Goal: Transaction & Acquisition: Purchase product/service

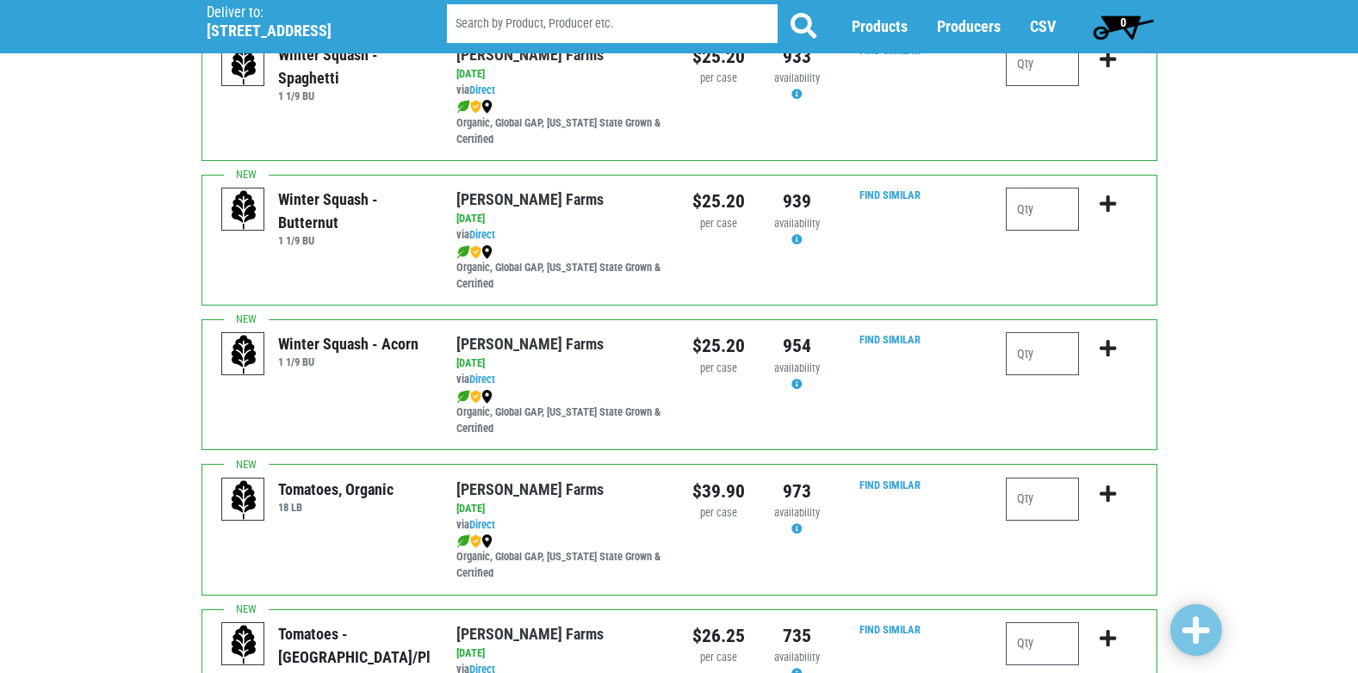
scroll to position [172, 0]
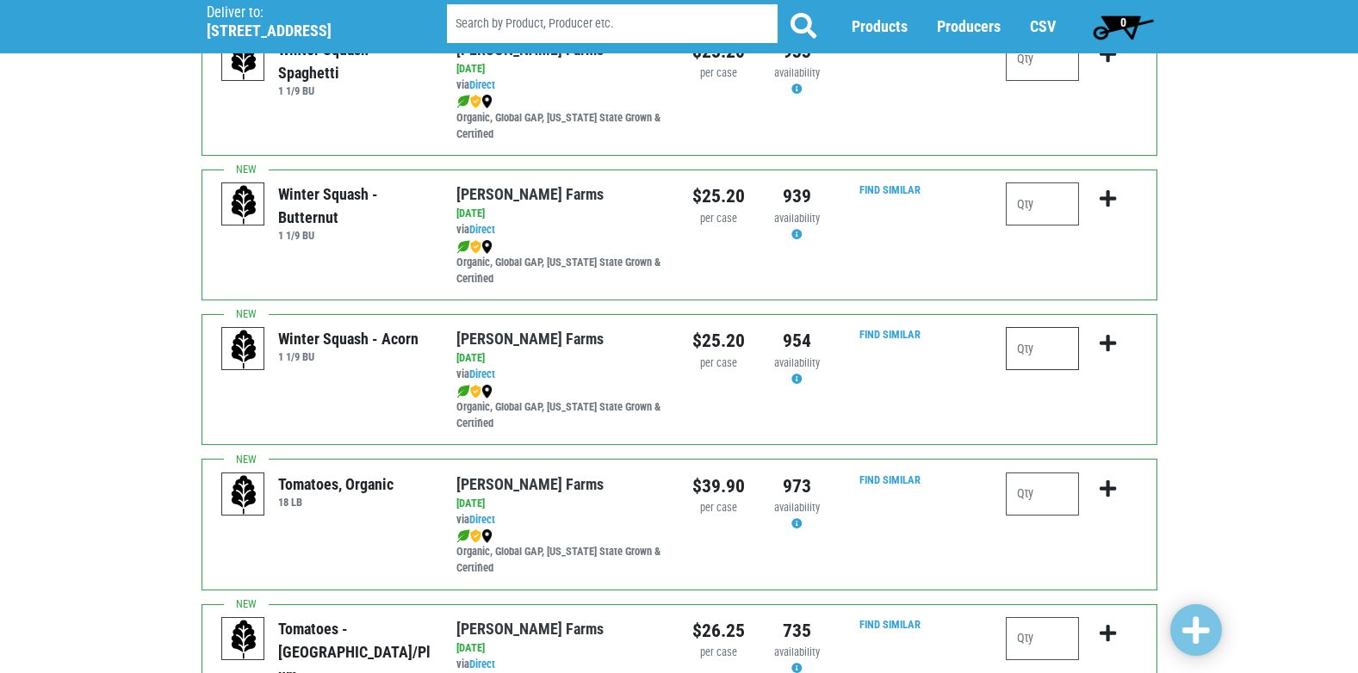
drag, startPoint x: 1056, startPoint y: 350, endPoint x: 1046, endPoint y: 350, distance: 9.5
click at [1054, 350] on input "number" at bounding box center [1042, 348] width 73 height 43
type input "1"
click at [1106, 347] on icon "submit" at bounding box center [1108, 343] width 16 height 19
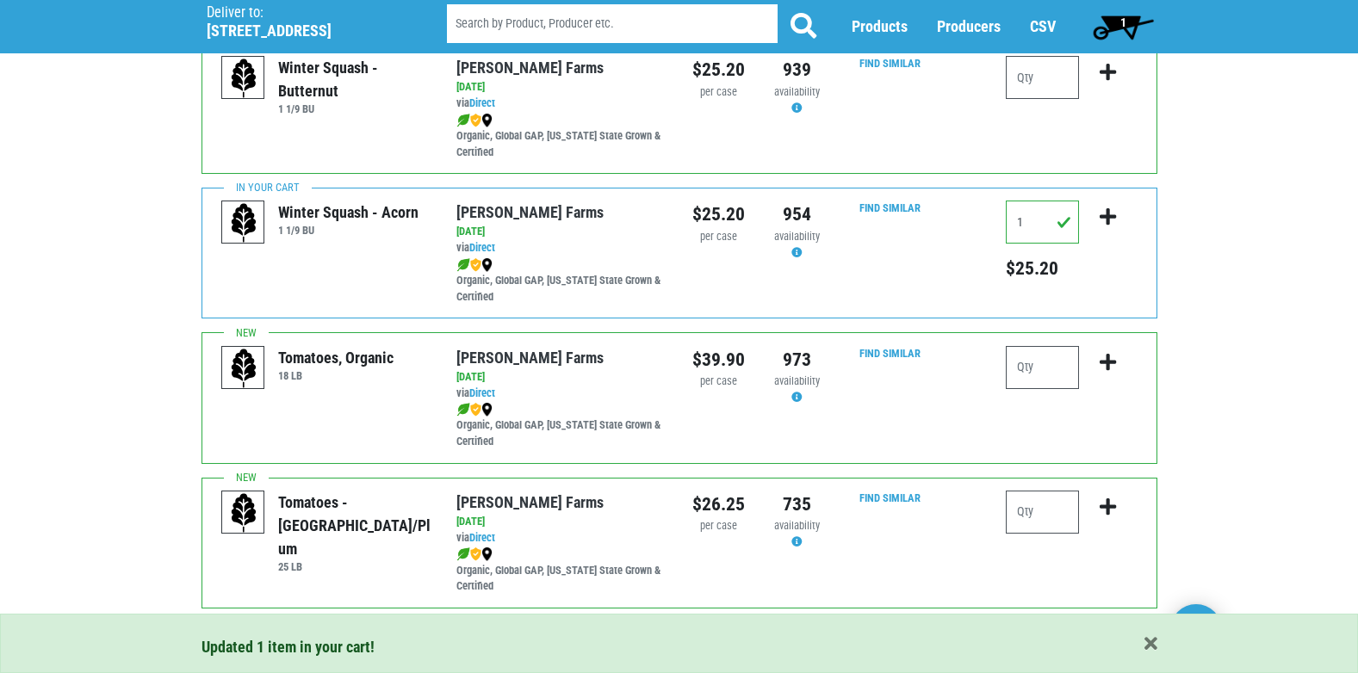
scroll to position [344, 0]
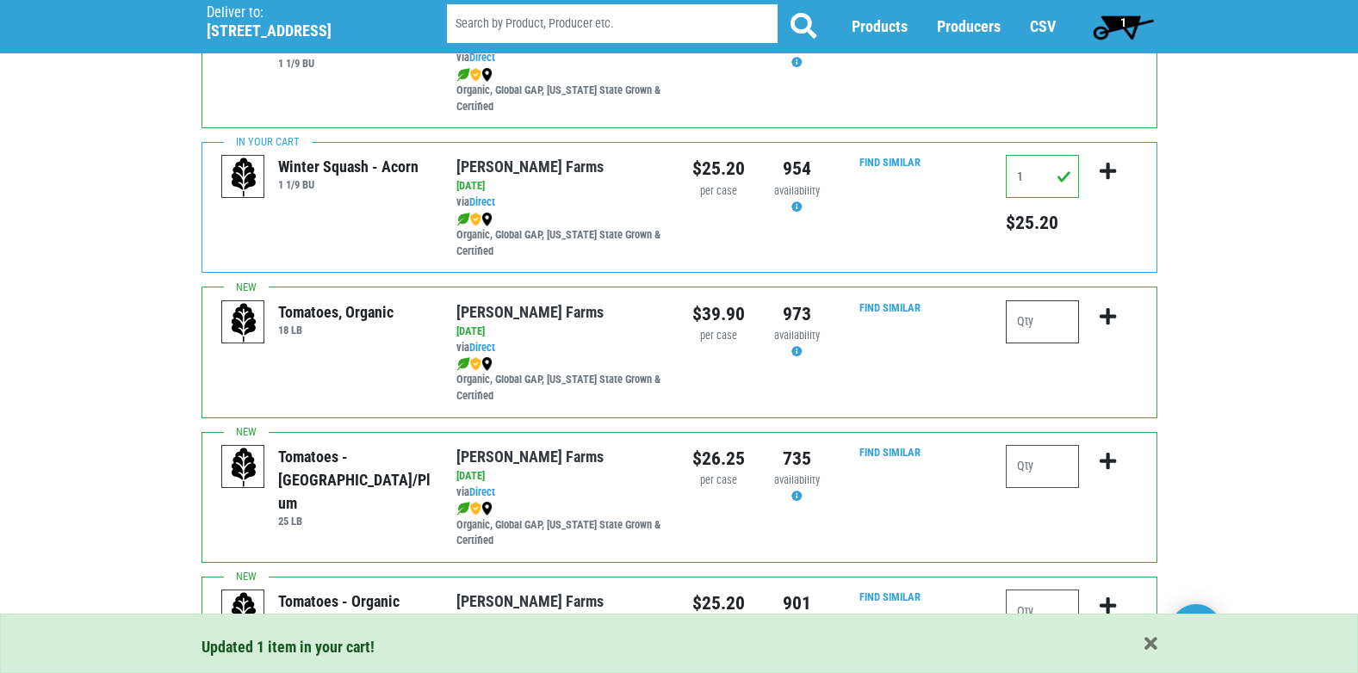
click at [1063, 323] on input "number" at bounding box center [1042, 322] width 73 height 43
type input "1"
click at [1103, 315] on icon "submit" at bounding box center [1108, 316] width 16 height 19
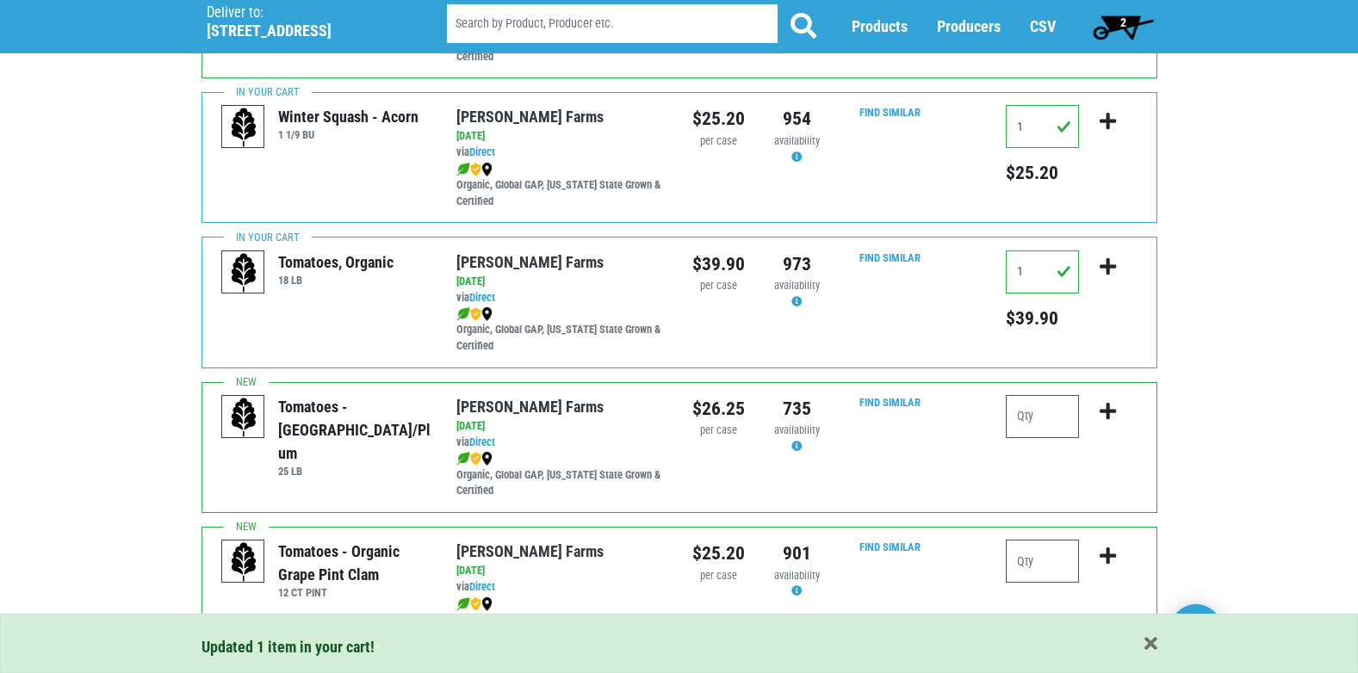
scroll to position [431, 0]
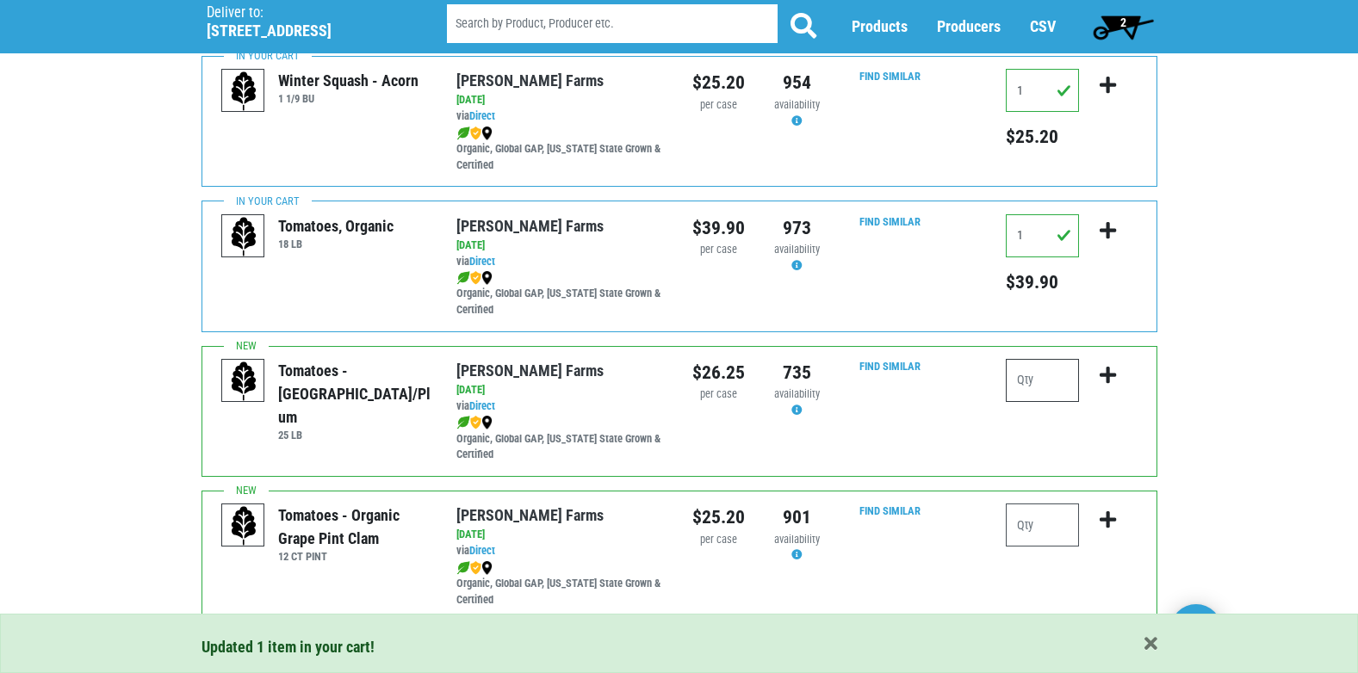
click at [1049, 381] on input "number" at bounding box center [1042, 380] width 73 height 43
type input "1"
click at [1110, 371] on icon "submit" at bounding box center [1108, 375] width 16 height 19
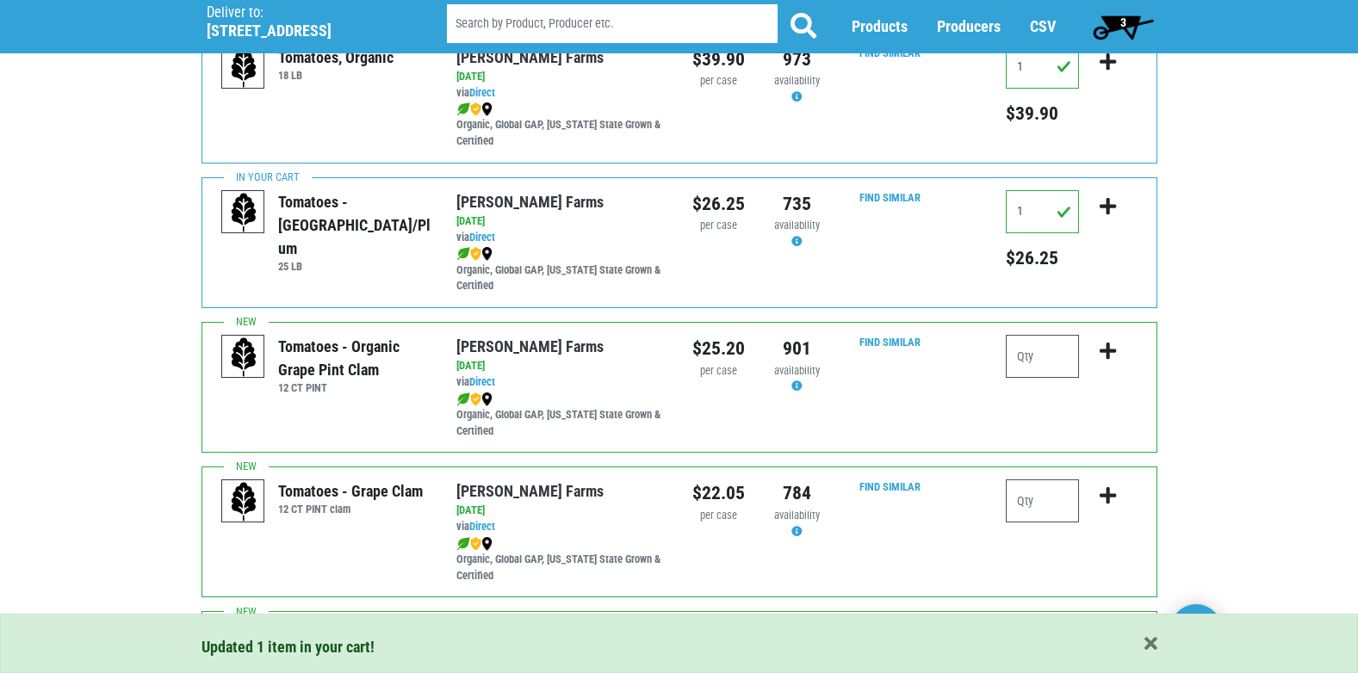
scroll to position [603, 0]
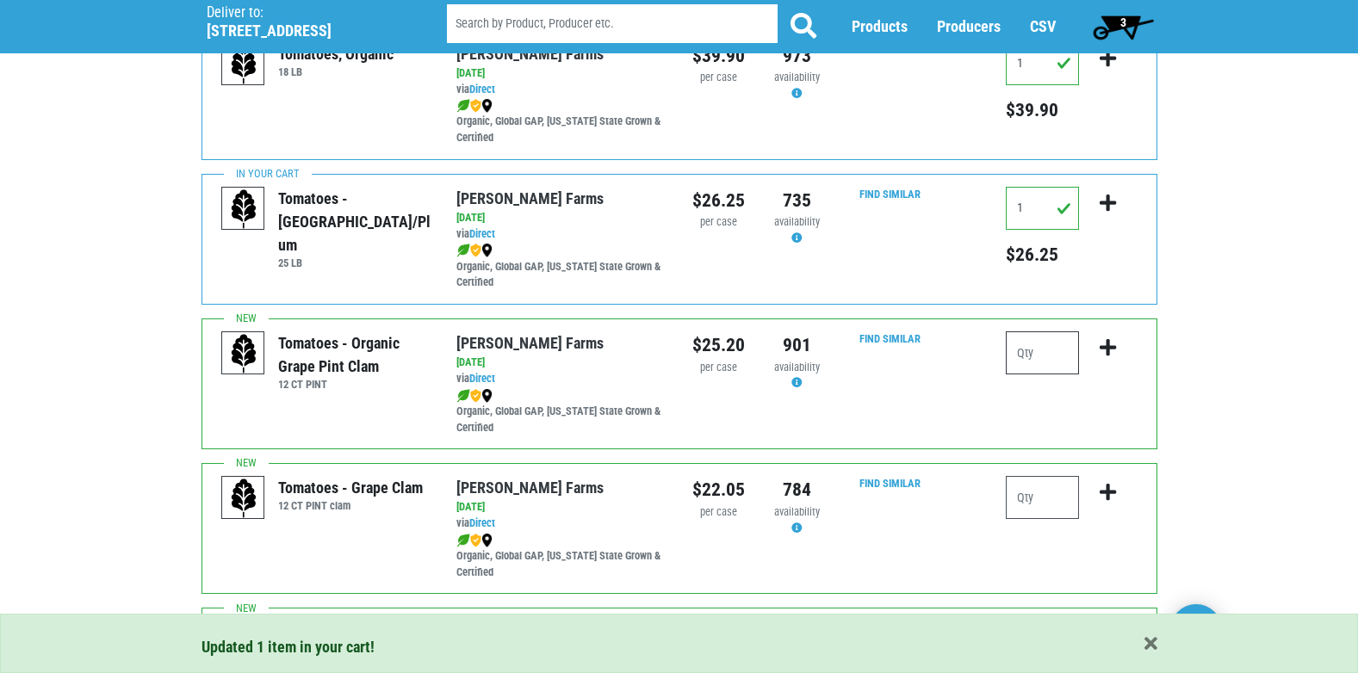
click at [1051, 356] on input "number" at bounding box center [1042, 353] width 73 height 43
type input "1"
click at [1104, 346] on icon "submit" at bounding box center [1108, 347] width 16 height 19
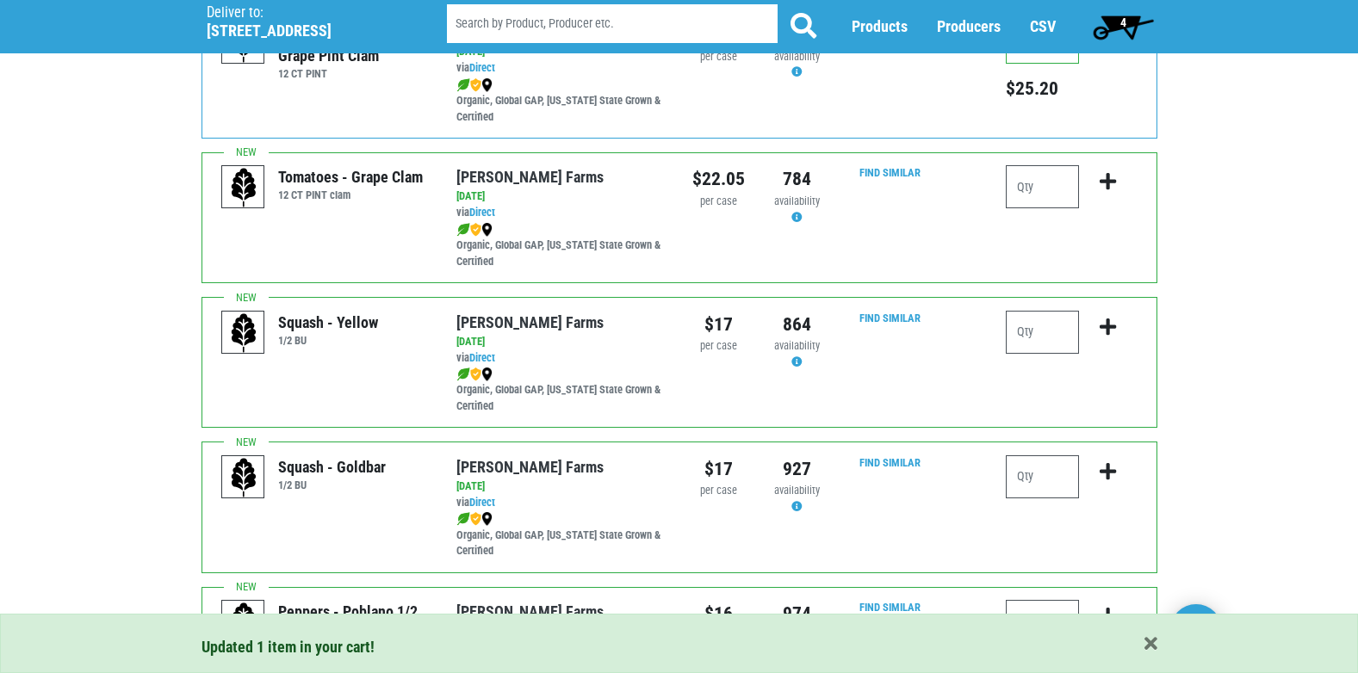
scroll to position [947, 0]
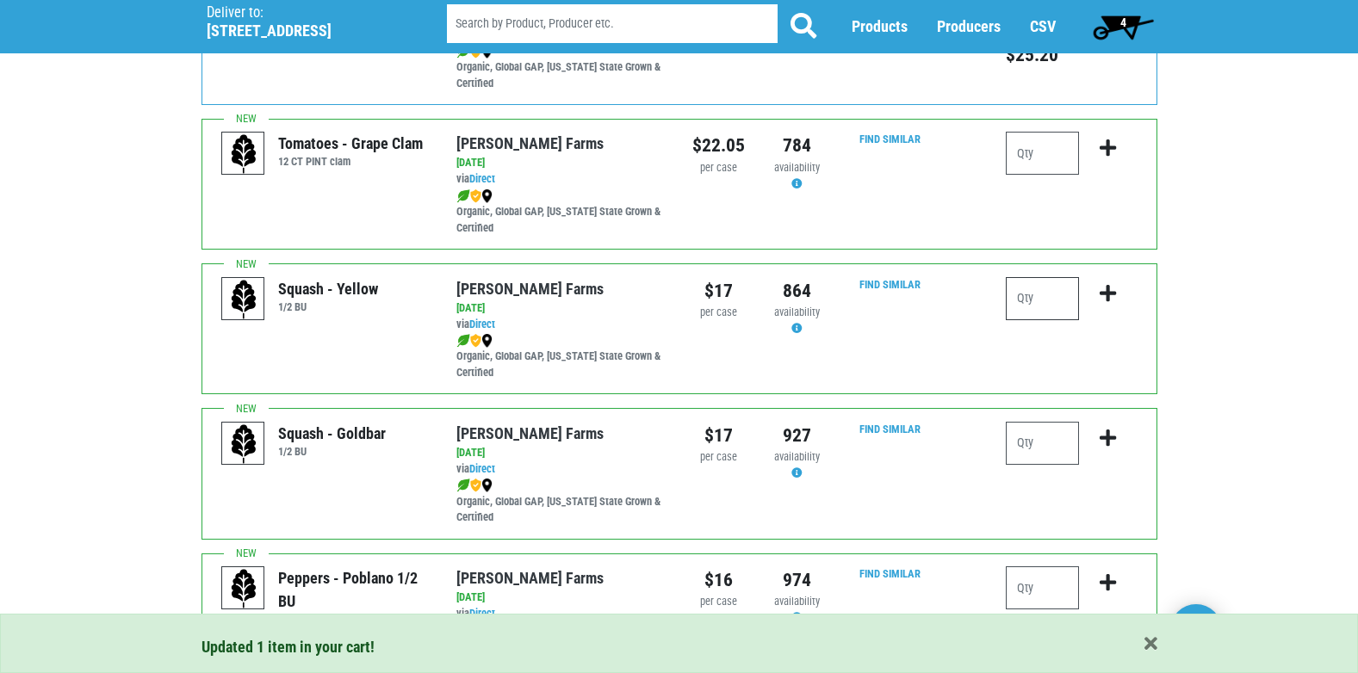
click at [1041, 301] on input "number" at bounding box center [1042, 298] width 73 height 43
type input "2"
click at [1102, 296] on icon "submit" at bounding box center [1108, 293] width 16 height 19
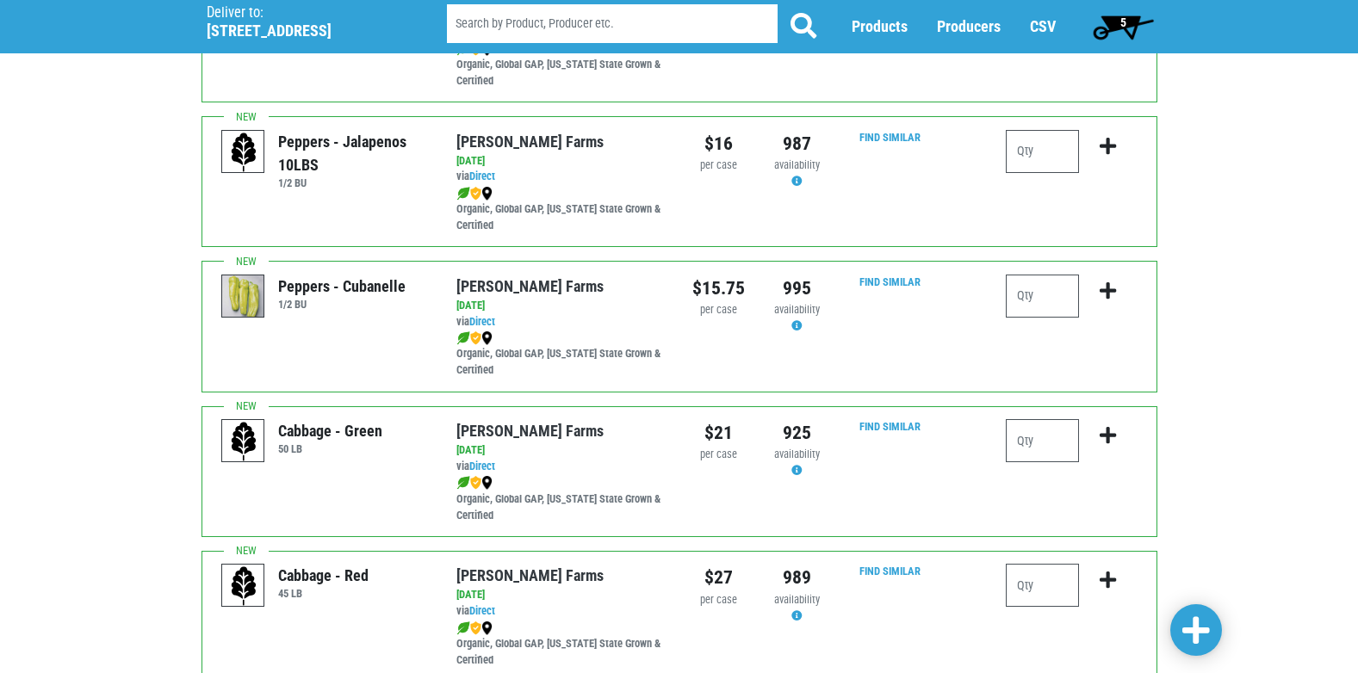
scroll to position [1722, 0]
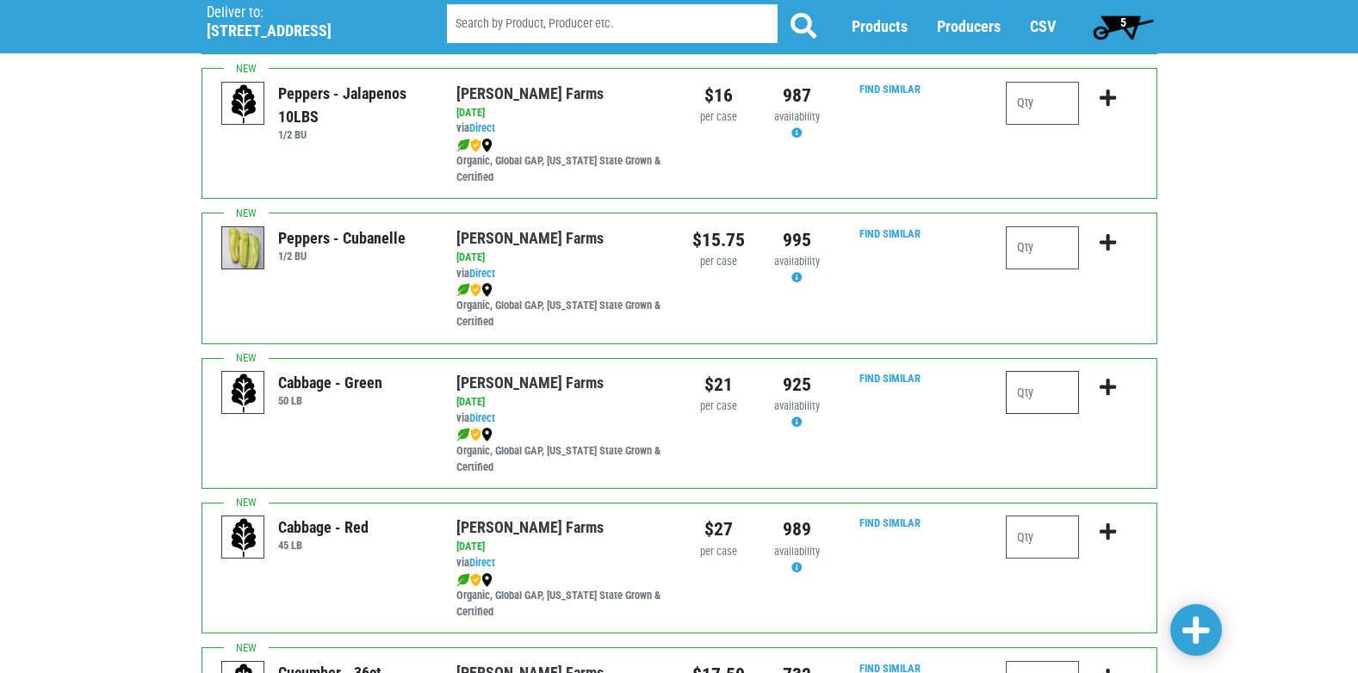
click at [1056, 389] on input "number" at bounding box center [1042, 392] width 73 height 43
type input "2"
click at [1101, 387] on icon "submit" at bounding box center [1108, 387] width 16 height 19
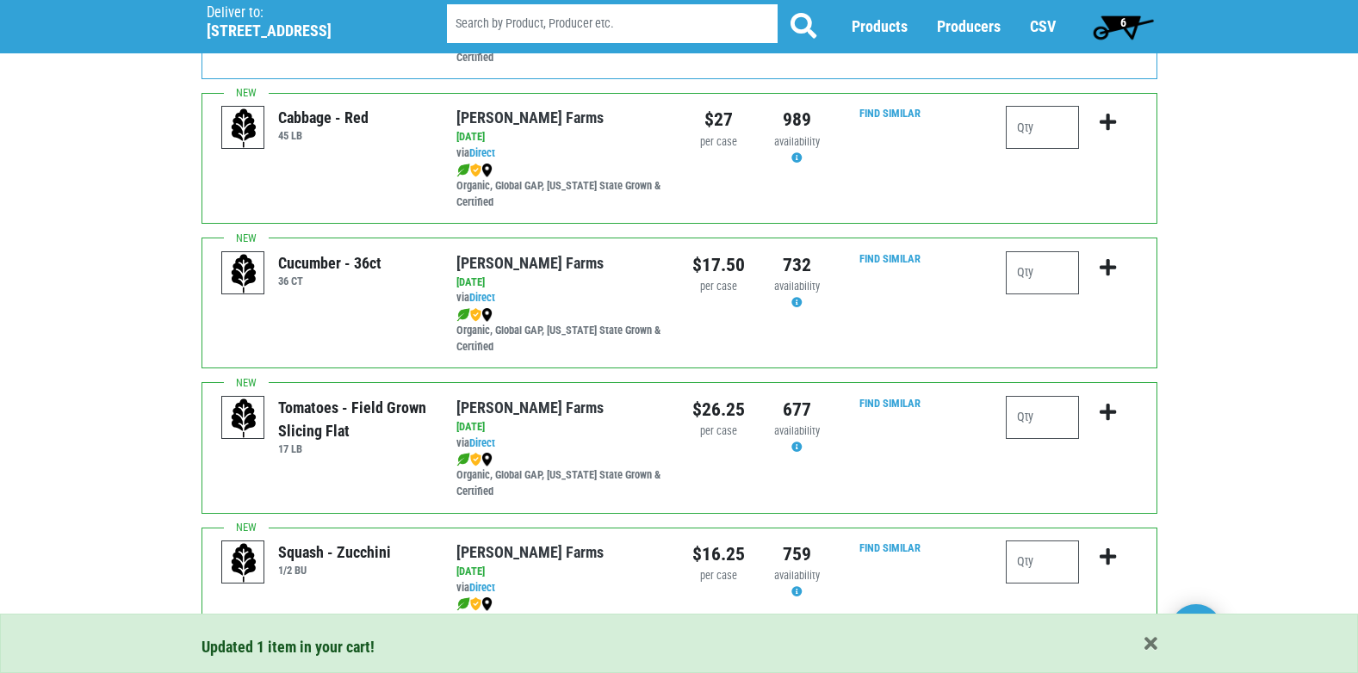
scroll to position [2153, 0]
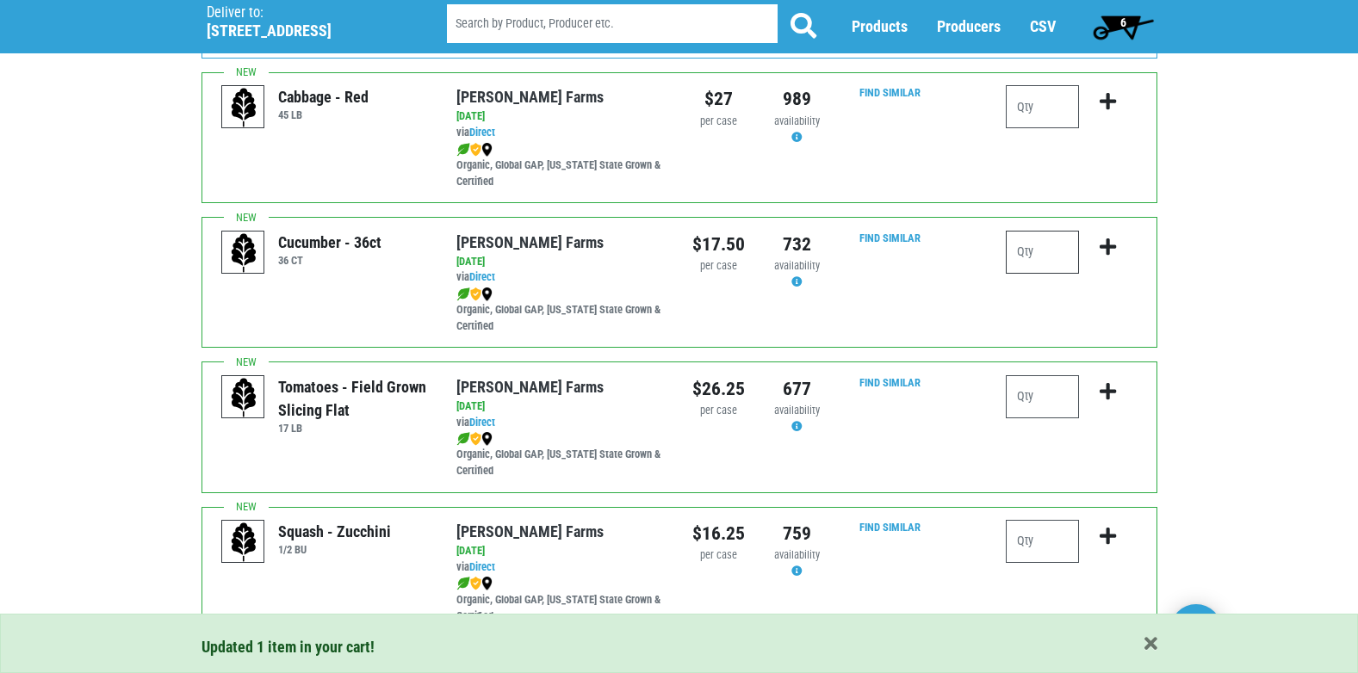
click at [1045, 256] on input "number" at bounding box center [1042, 252] width 73 height 43
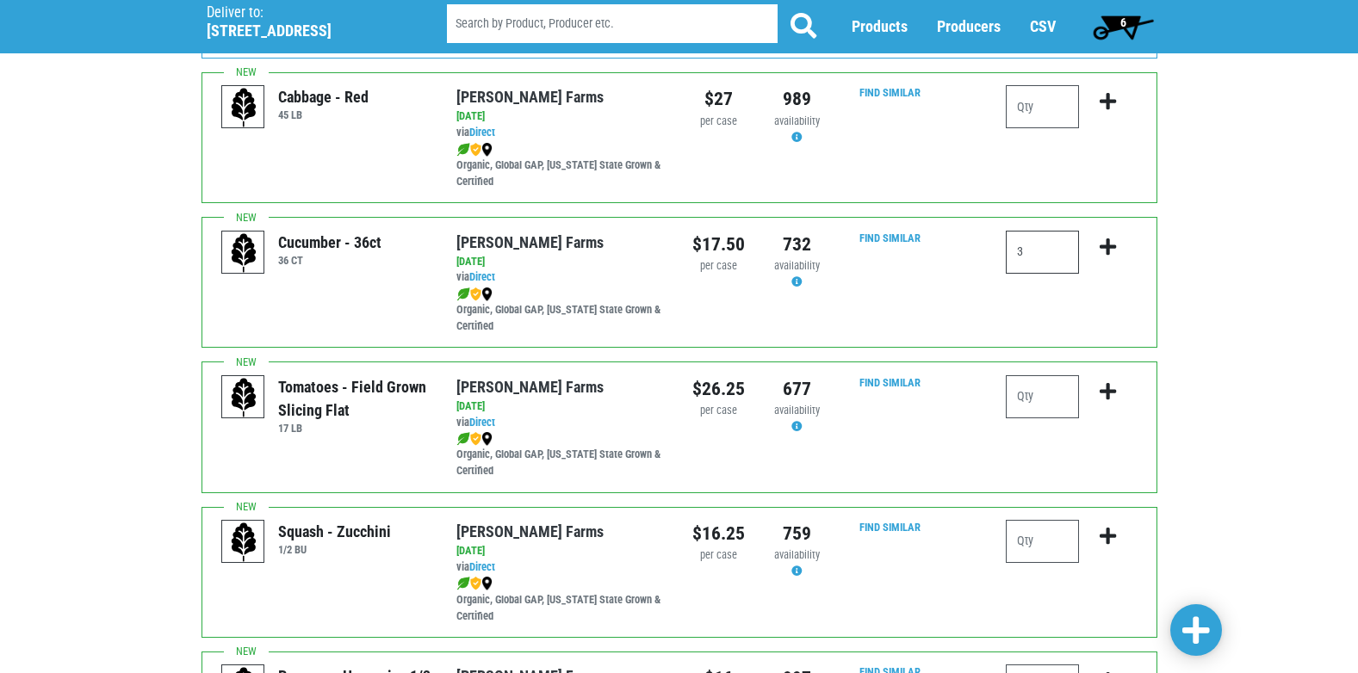
type input "3"
click at [1110, 249] on icon "submit" at bounding box center [1108, 247] width 16 height 19
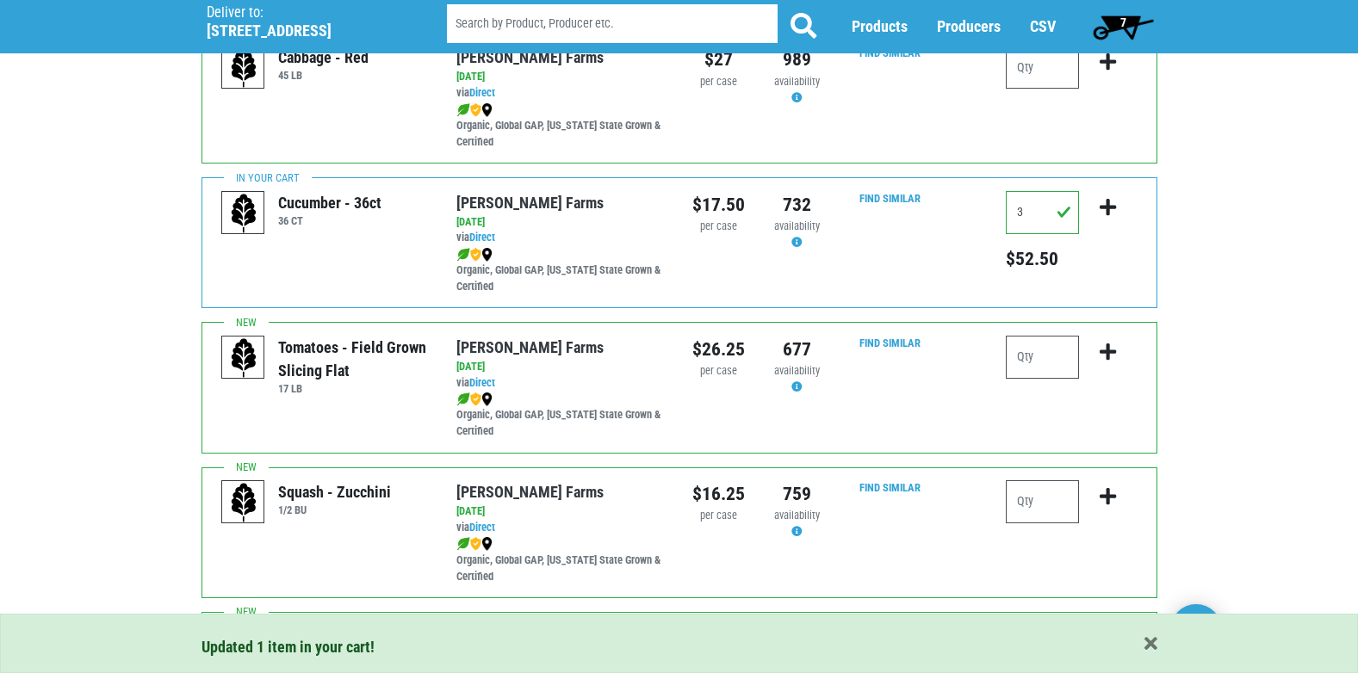
scroll to position [2239, 0]
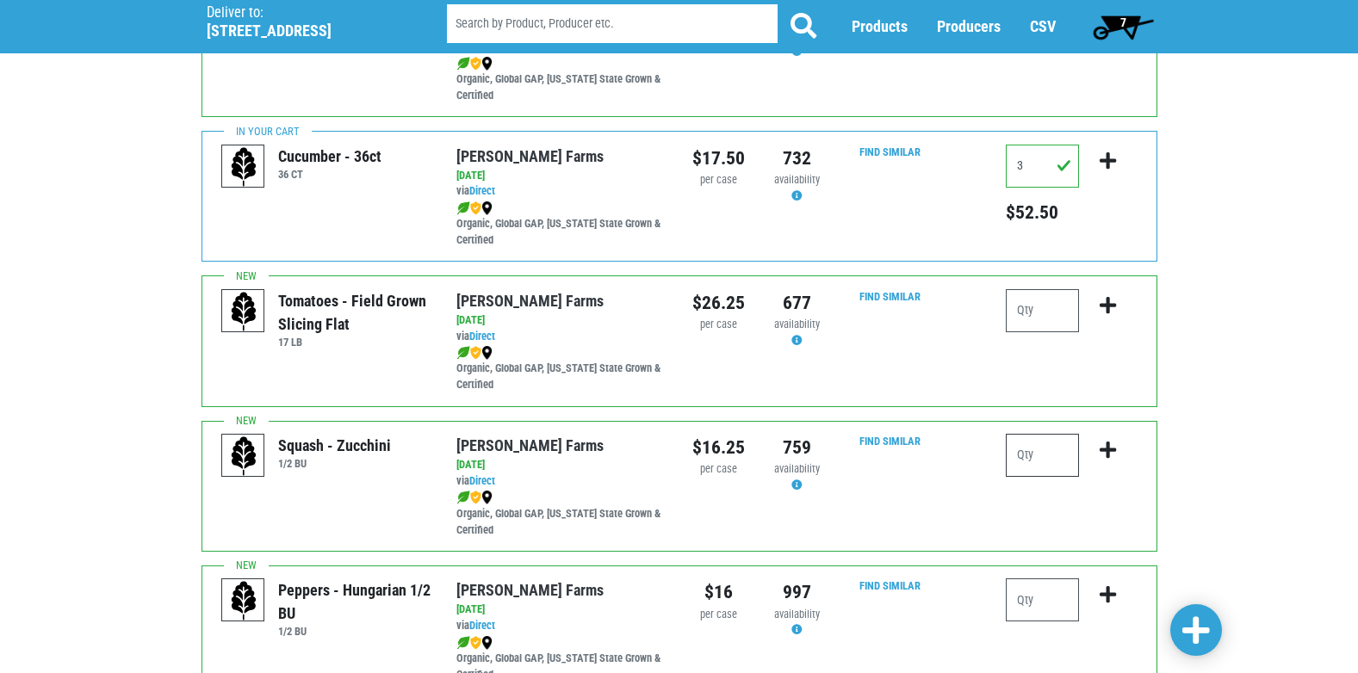
click at [1054, 462] on input "number" at bounding box center [1042, 455] width 73 height 43
type input "4"
drag, startPoint x: 1107, startPoint y: 443, endPoint x: 1089, endPoint y: 443, distance: 17.2
click at [1103, 443] on icon "submit" at bounding box center [1108, 450] width 16 height 19
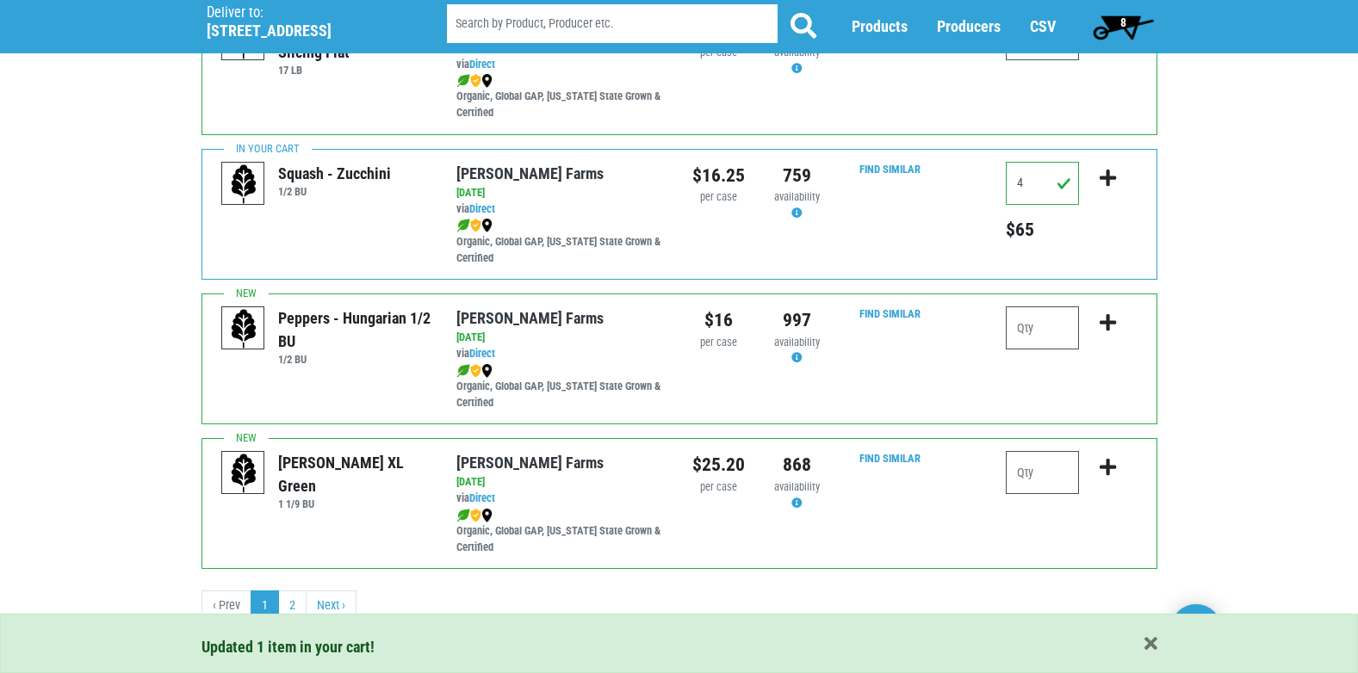
scroll to position [2516, 0]
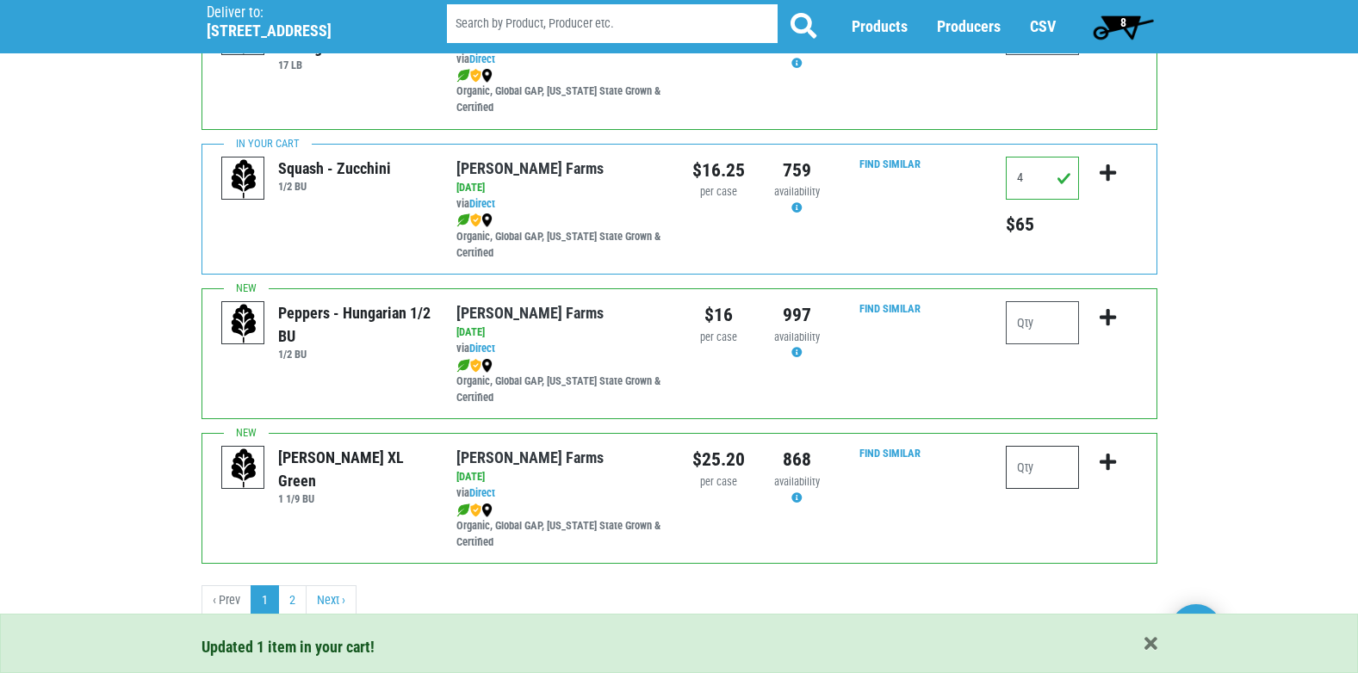
click at [1038, 465] on input "number" at bounding box center [1042, 467] width 73 height 43
type input "1"
click at [1107, 456] on icon "submit" at bounding box center [1108, 462] width 16 height 19
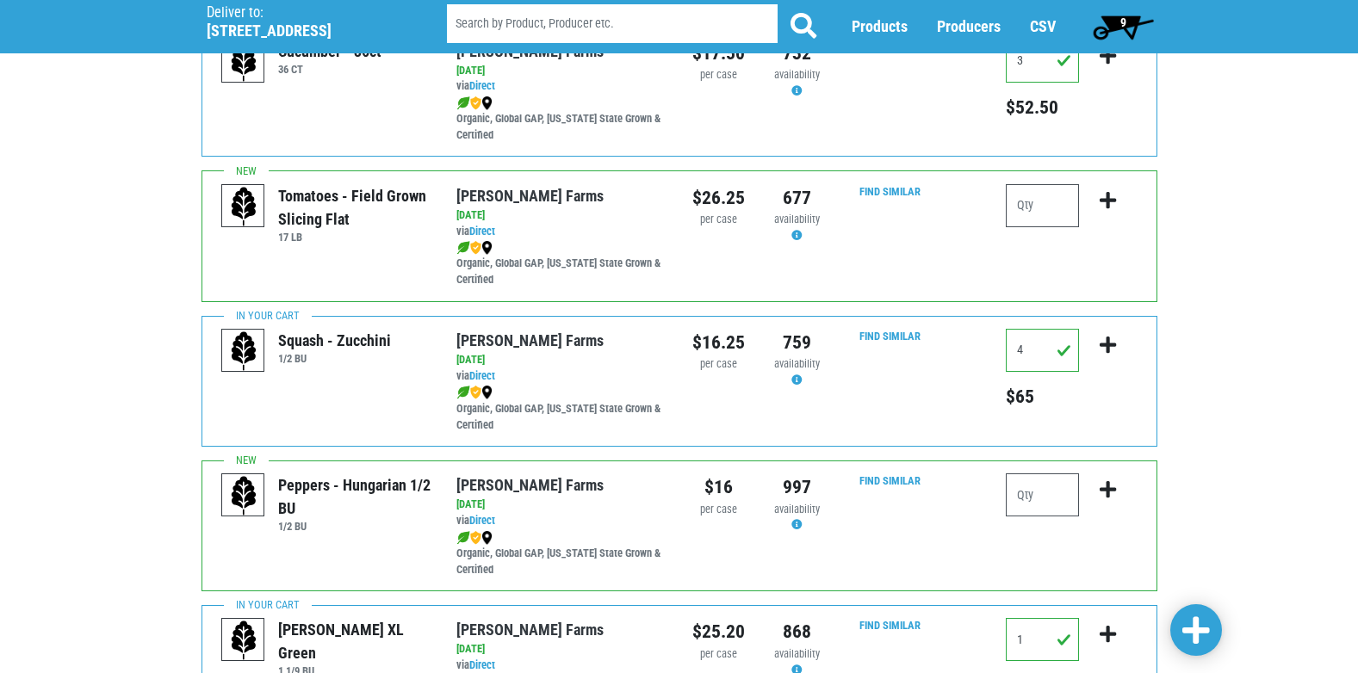
scroll to position [2258, 0]
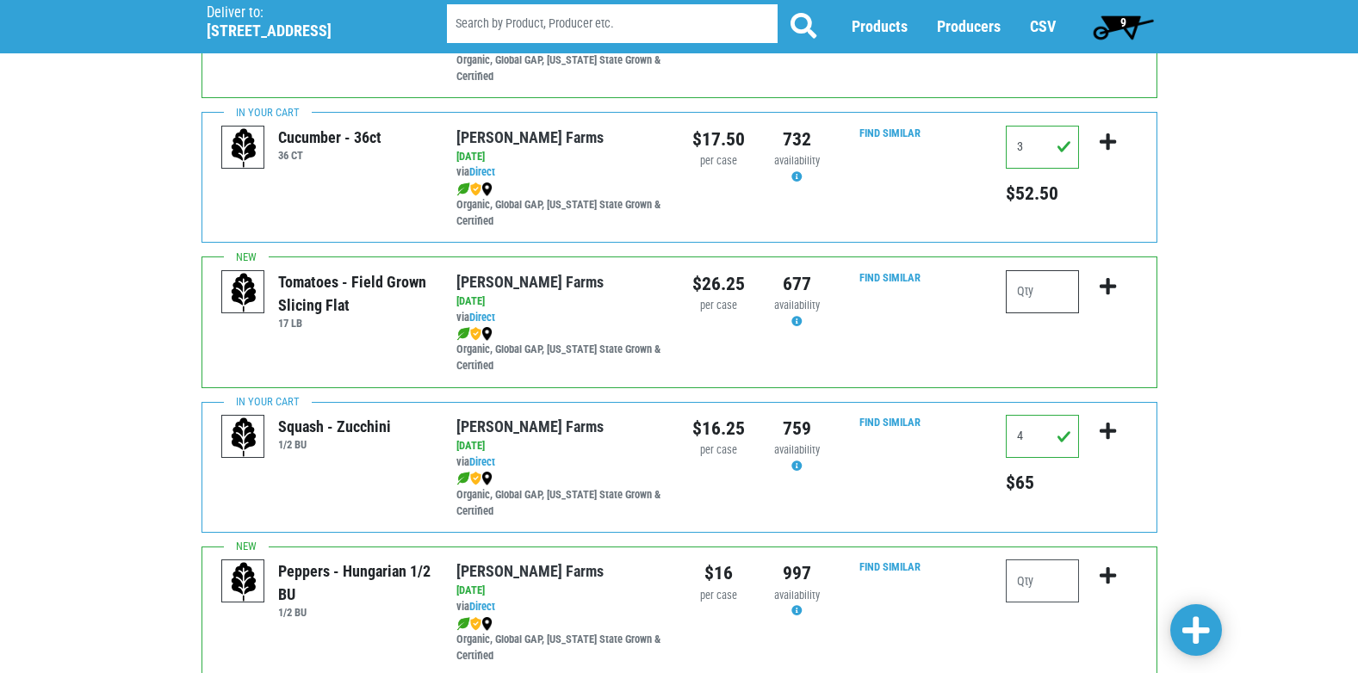
click at [1046, 299] on input "number" at bounding box center [1042, 291] width 73 height 43
type input "2"
click at [1111, 285] on icon "submit" at bounding box center [1108, 286] width 16 height 19
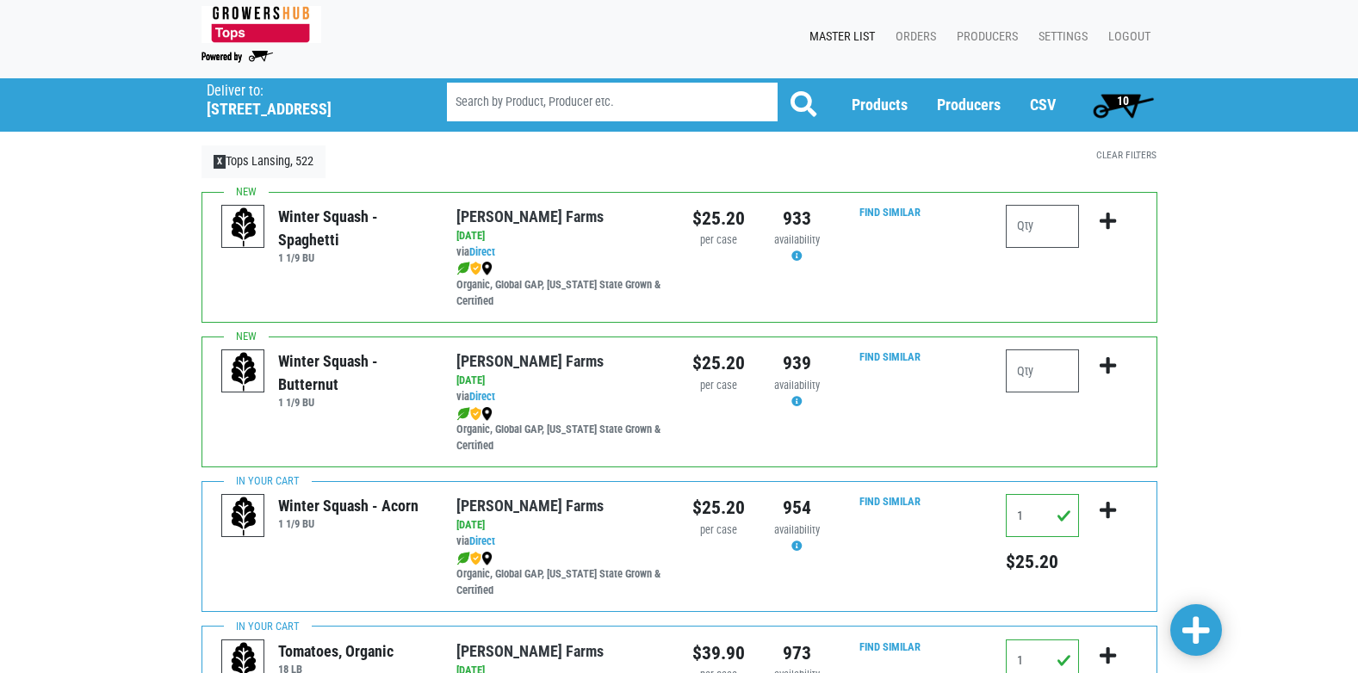
scroll to position [0, 0]
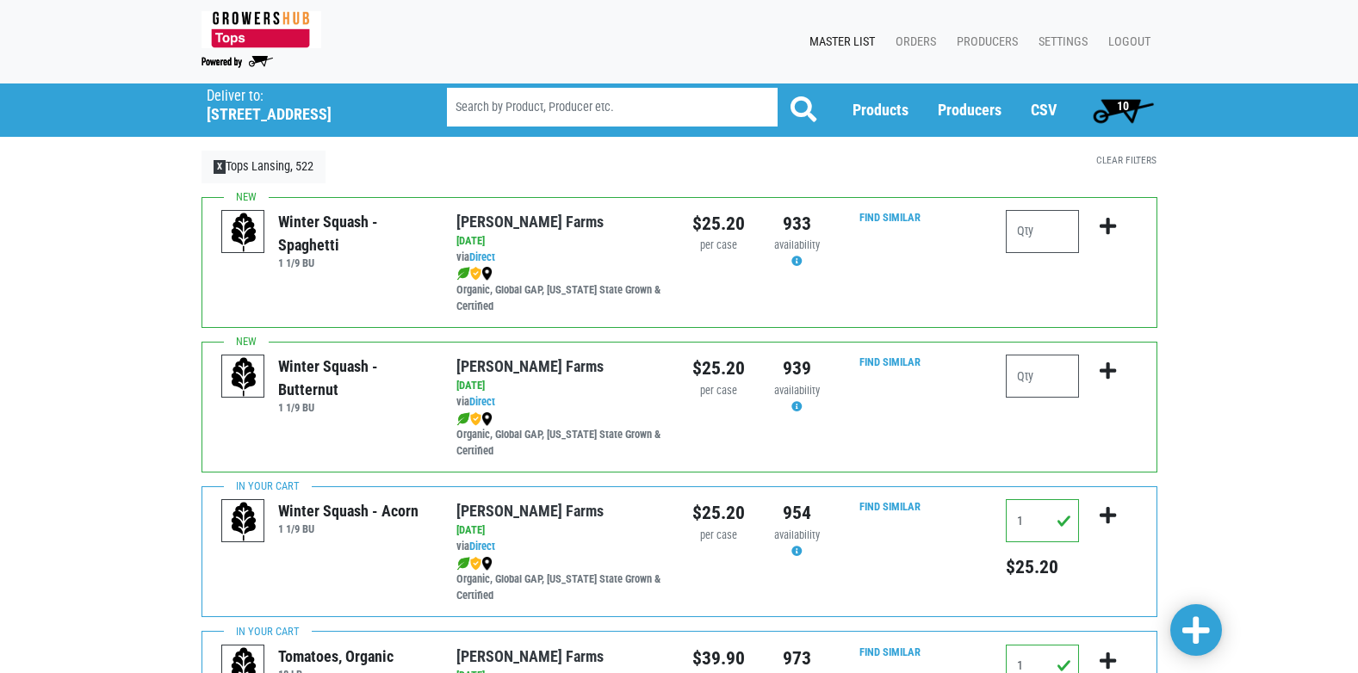
click at [1107, 112] on span "10" at bounding box center [1123, 110] width 77 height 34
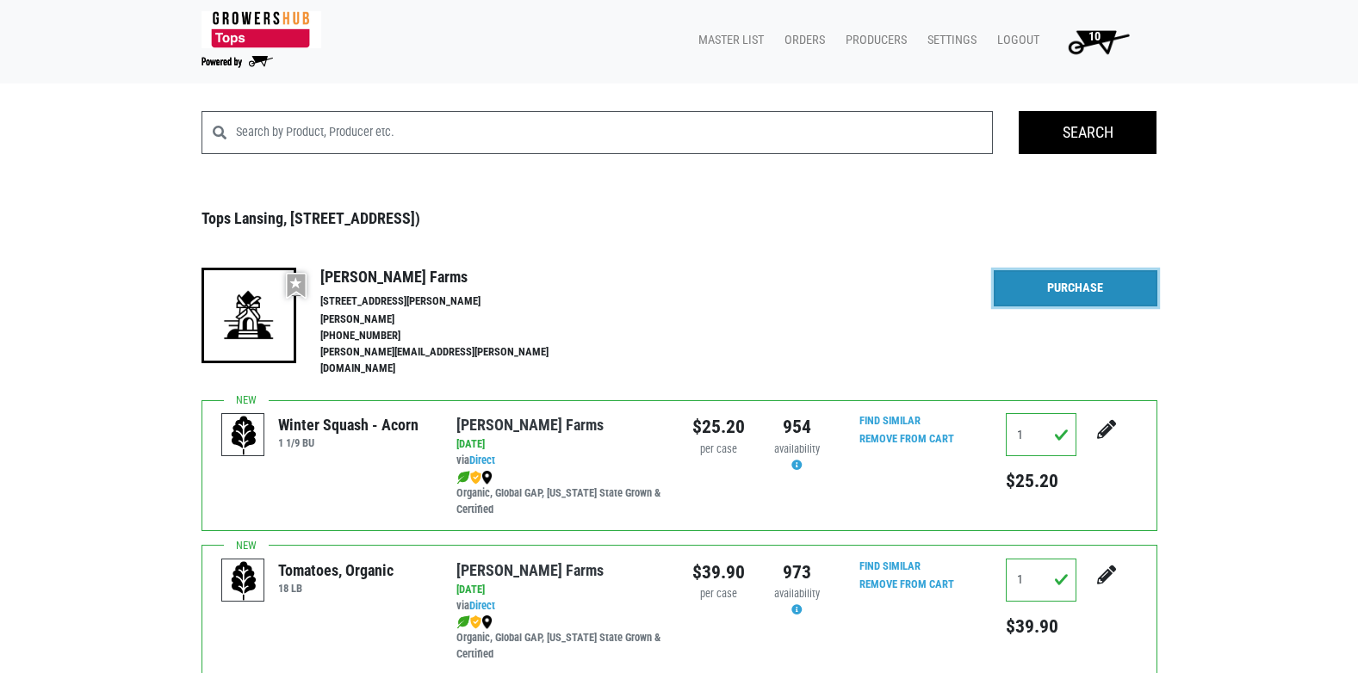
click at [1122, 288] on link "Purchase" at bounding box center [1076, 288] width 164 height 36
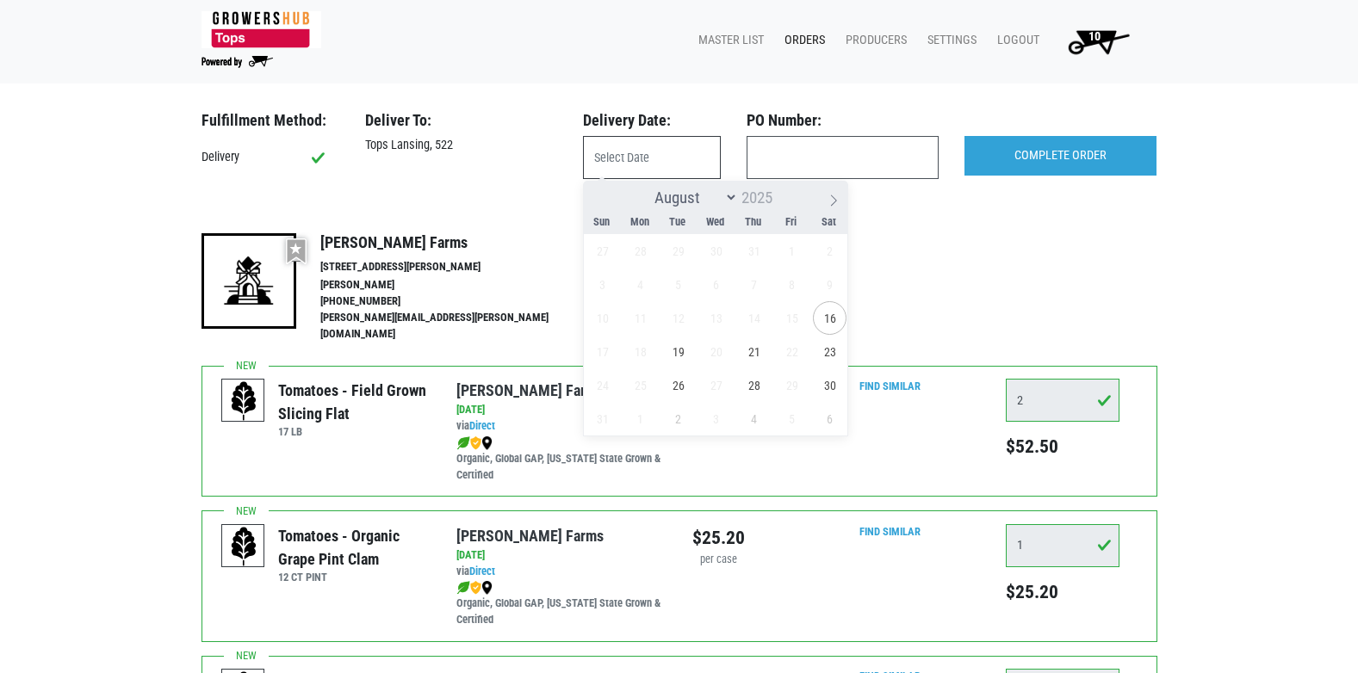
click at [648, 157] on input "text" at bounding box center [652, 157] width 138 height 43
click at [840, 321] on span "16" at bounding box center [830, 318] width 34 height 34
type input "[DATE]"
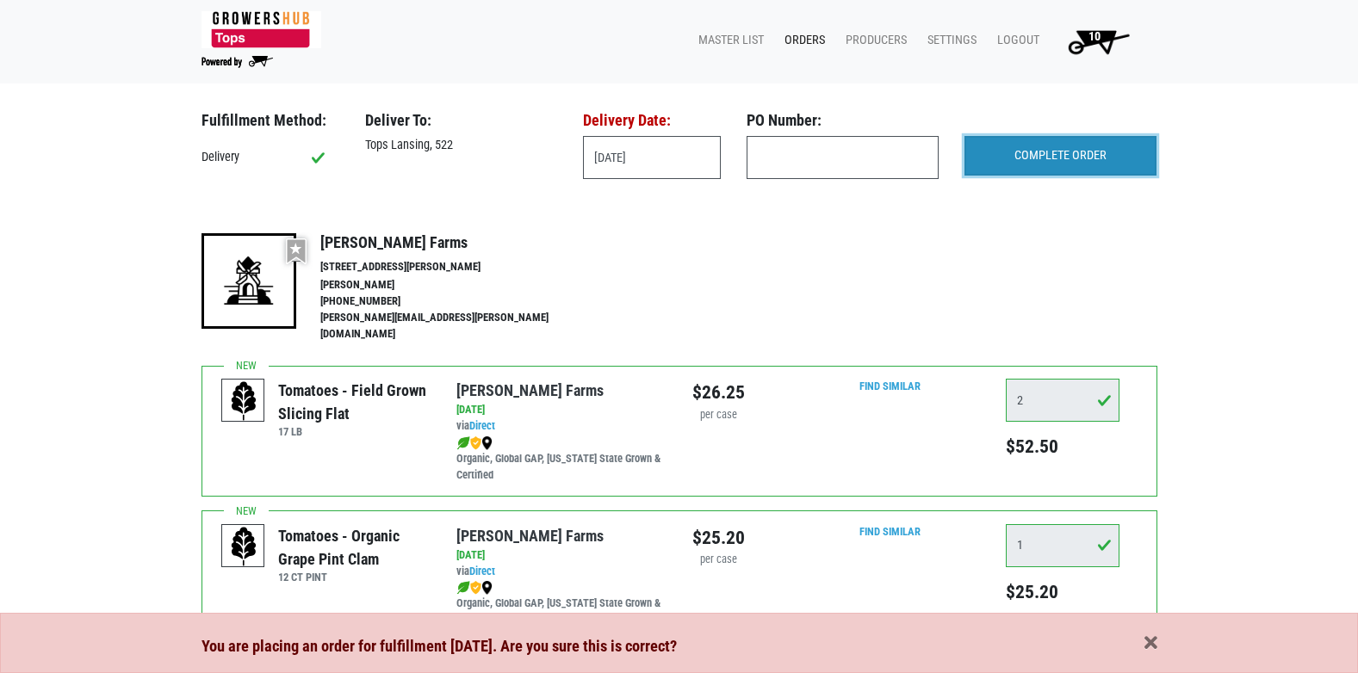
click at [1025, 157] on input "COMPLETE ORDER" at bounding box center [1060, 156] width 192 height 40
